Goal: Task Accomplishment & Management: Use online tool/utility

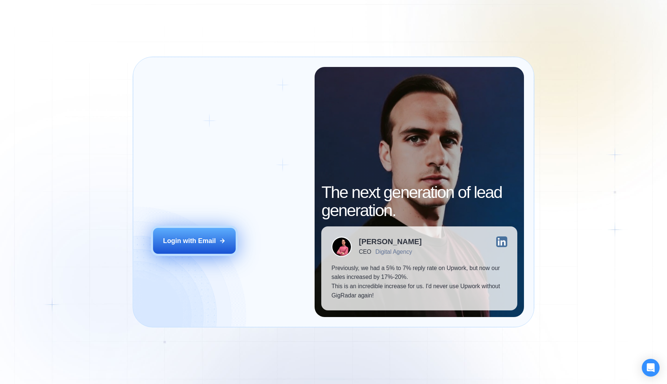
click at [179, 240] on div "Login with Email" at bounding box center [189, 241] width 53 height 9
